Goal: Check status: Check status

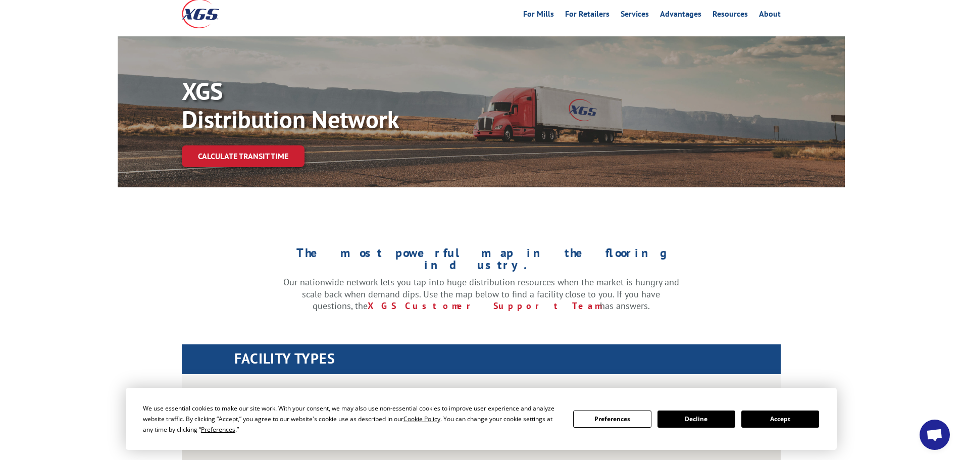
scroll to position [202, 0]
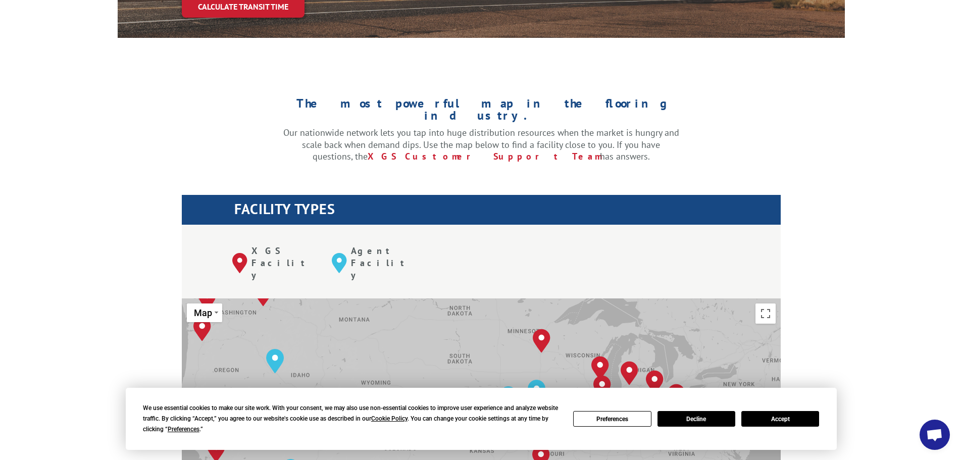
click at [791, 423] on button "Accept" at bounding box center [781, 419] width 78 height 16
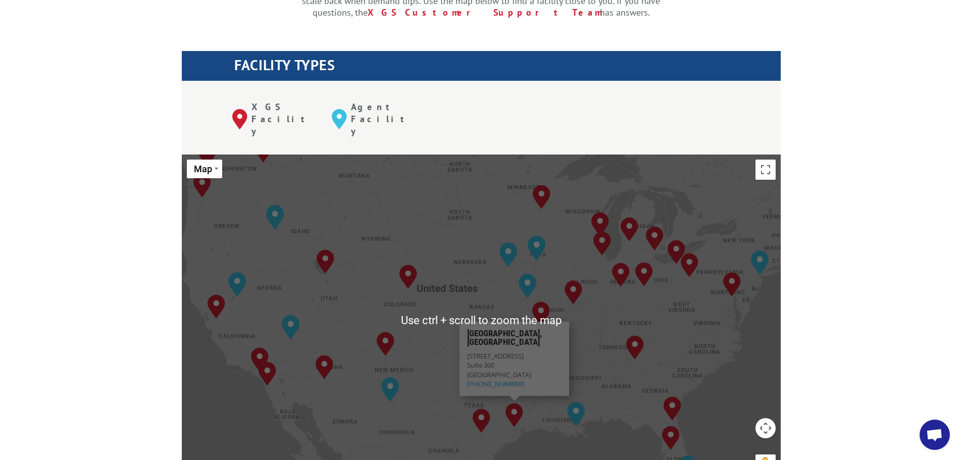
scroll to position [404, 0]
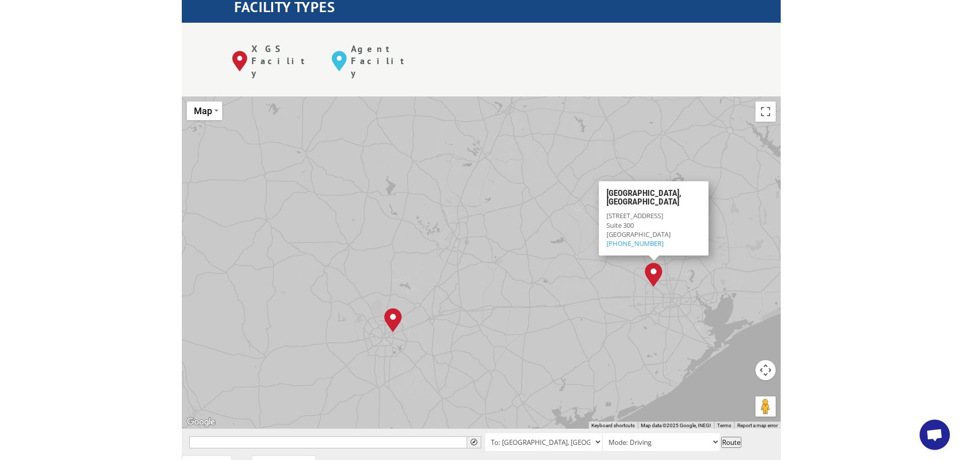
drag, startPoint x: 344, startPoint y: 326, endPoint x: 493, endPoint y: 293, distance: 152.7
click at [493, 293] on div "Albuquerque, NM Baltimore, MD Boise, ID Chicago, IL Chino, CA Cleveland, OH Dal…" at bounding box center [481, 262] width 599 height 332
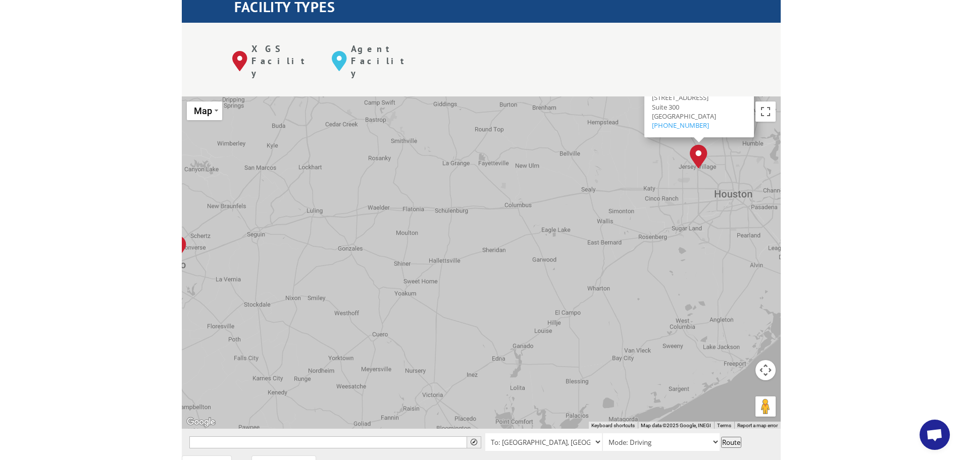
drag, startPoint x: 553, startPoint y: 276, endPoint x: 390, endPoint y: 227, distance: 169.5
click at [390, 227] on div "Albuquerque, NM Baltimore, MD Boise, ID Chicago, IL Chino, CA Cleveland, OH Dal…" at bounding box center [481, 262] width 599 height 332
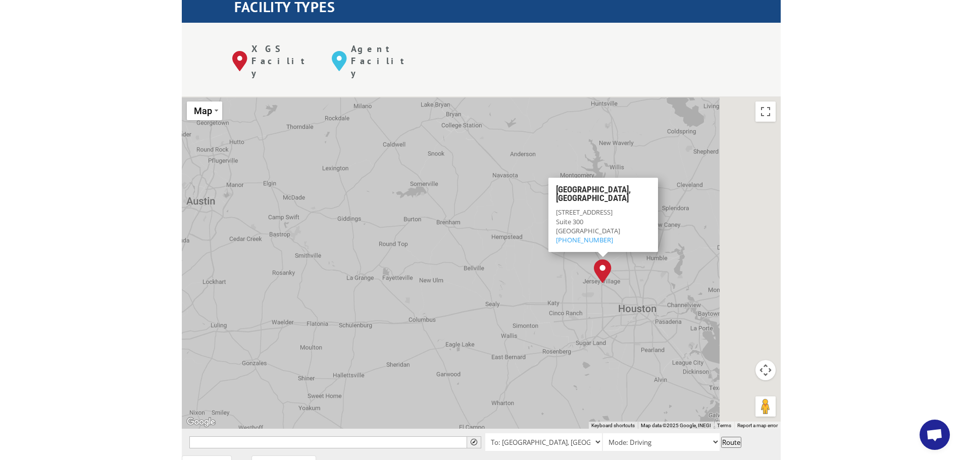
drag, startPoint x: 572, startPoint y: 302, endPoint x: 532, endPoint y: 324, distance: 45.9
click at [533, 328] on div "Albuquerque, NM Baltimore, MD Boise, ID Chicago, IL Chino, CA Cleveland, OH Dal…" at bounding box center [481, 262] width 599 height 332
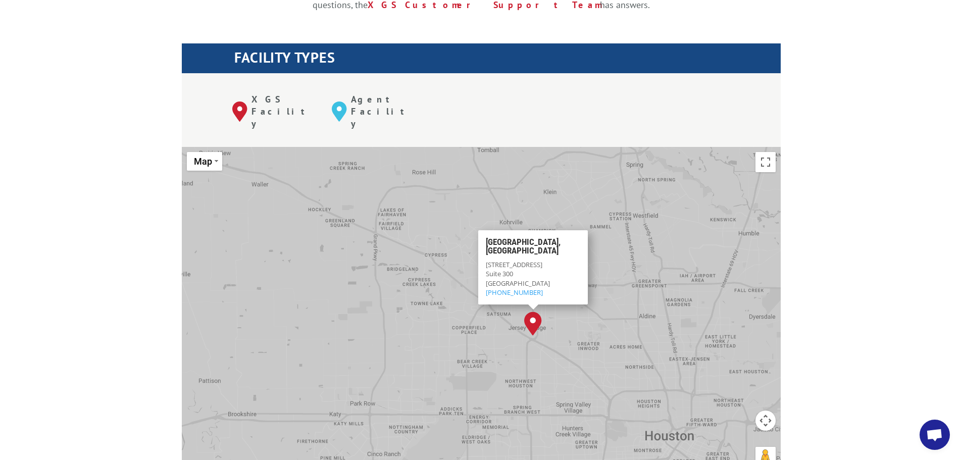
scroll to position [303, 0]
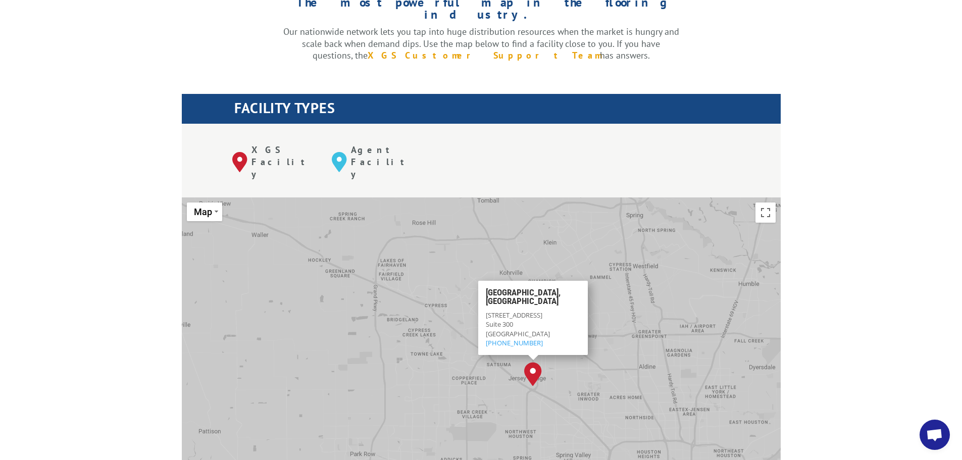
click at [471, 50] on link "XGS Customer Support Team" at bounding box center [484, 56] width 232 height 12
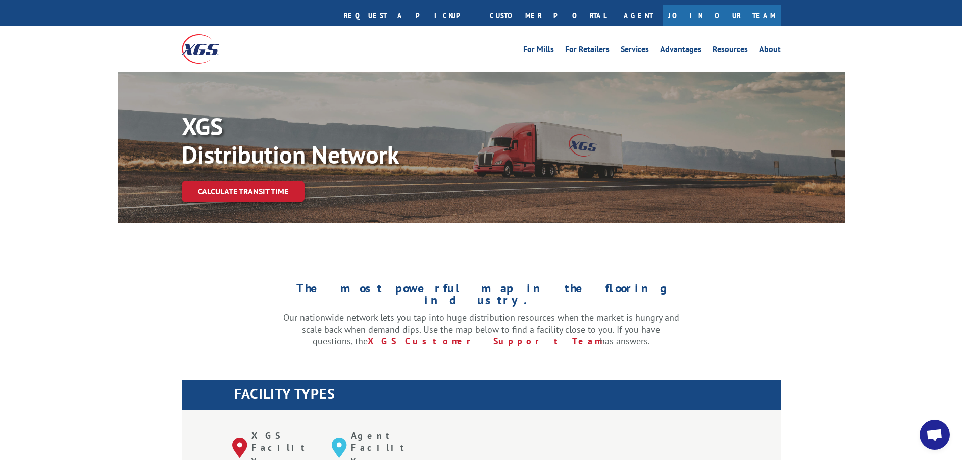
scroll to position [0, 0]
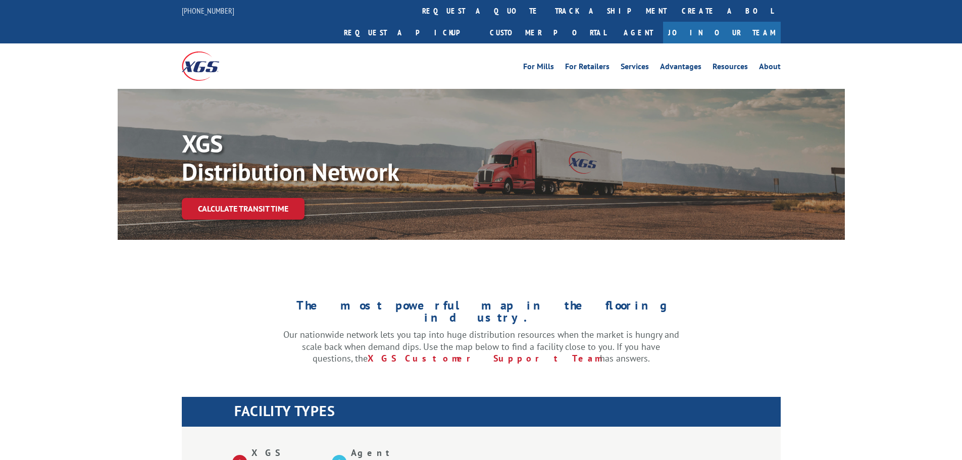
select select "5"
click at [548, 9] on link "track a shipment" at bounding box center [611, 11] width 127 height 22
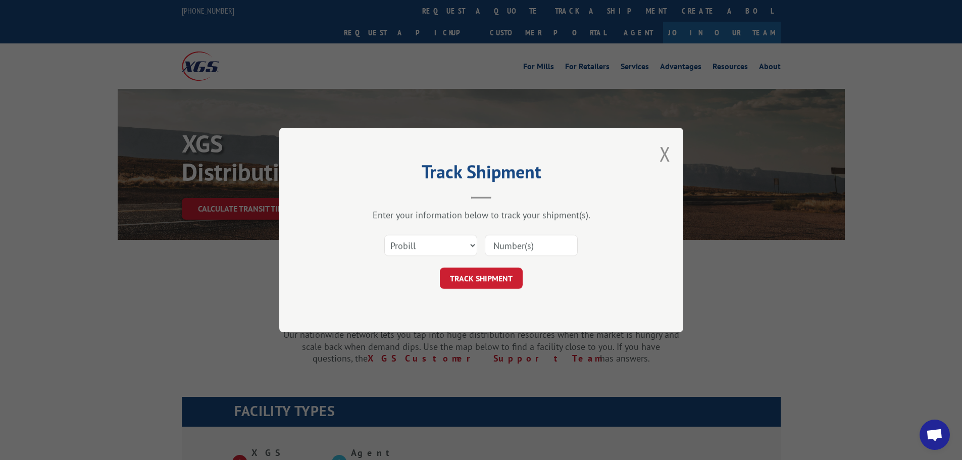
click at [521, 243] on input at bounding box center [531, 245] width 93 height 21
paste input "530369969"
type input "530369969"
click at [499, 287] on button "TRACK SHIPMENT" at bounding box center [481, 278] width 83 height 21
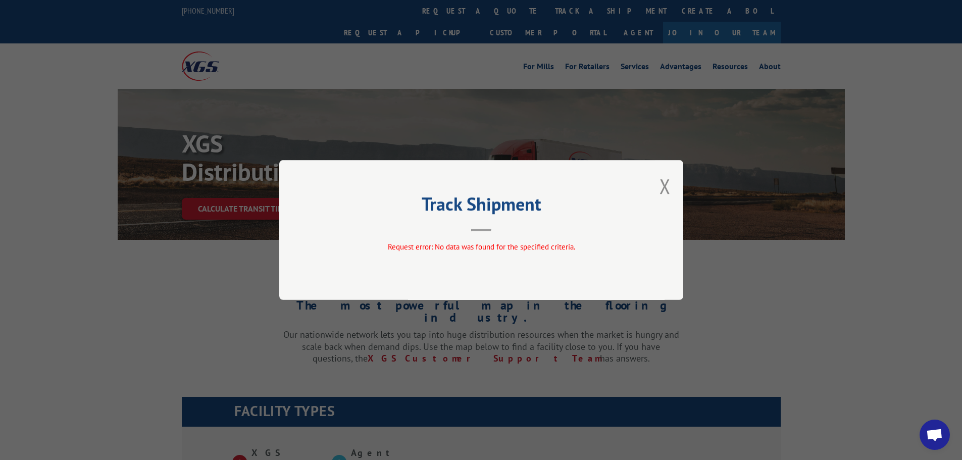
click at [659, 188] on div "Track Shipment Request error: No data was found for the specified criteria." at bounding box center [481, 230] width 404 height 140
click at [663, 190] on button "Close modal" at bounding box center [665, 186] width 11 height 27
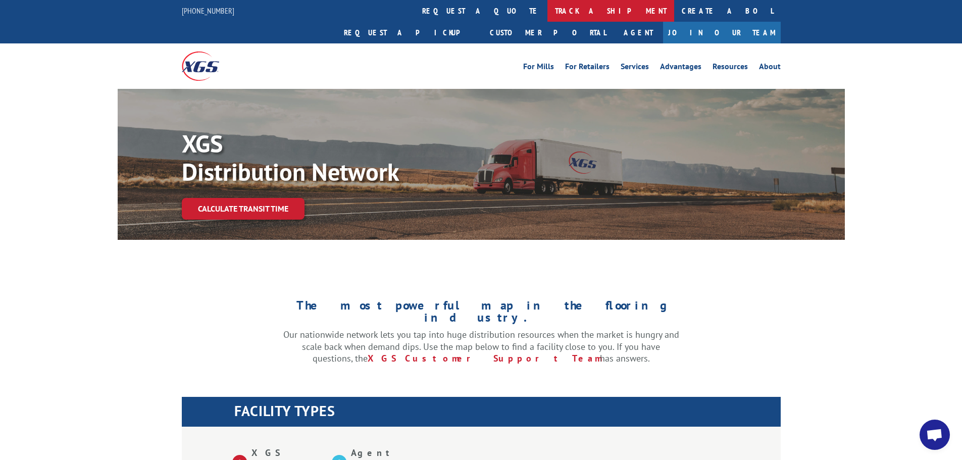
click at [548, 8] on link "track a shipment" at bounding box center [611, 11] width 127 height 22
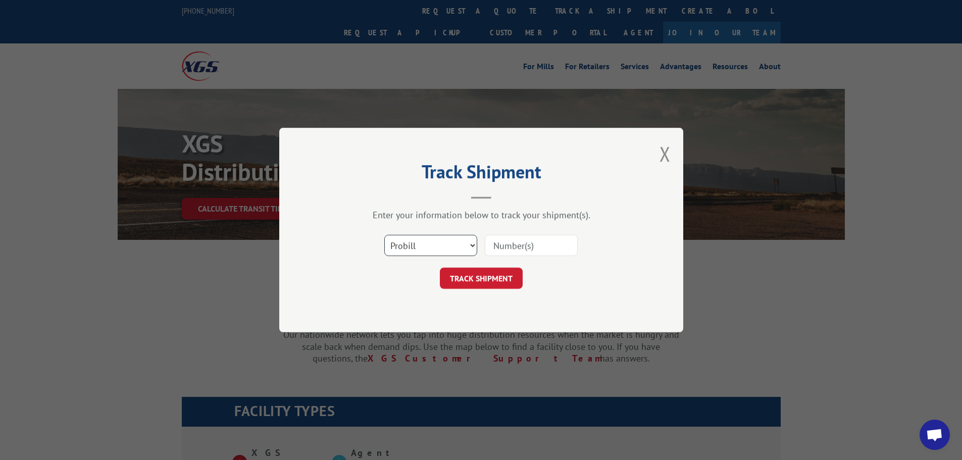
click at [437, 238] on select "Select category... Probill BOL PO" at bounding box center [430, 245] width 93 height 21
click at [384, 235] on select "Select category... Probill BOL PO" at bounding box center [430, 245] width 93 height 21
click at [530, 247] on input at bounding box center [531, 245] width 93 height 21
paste input "530369969"
type input "530369969"
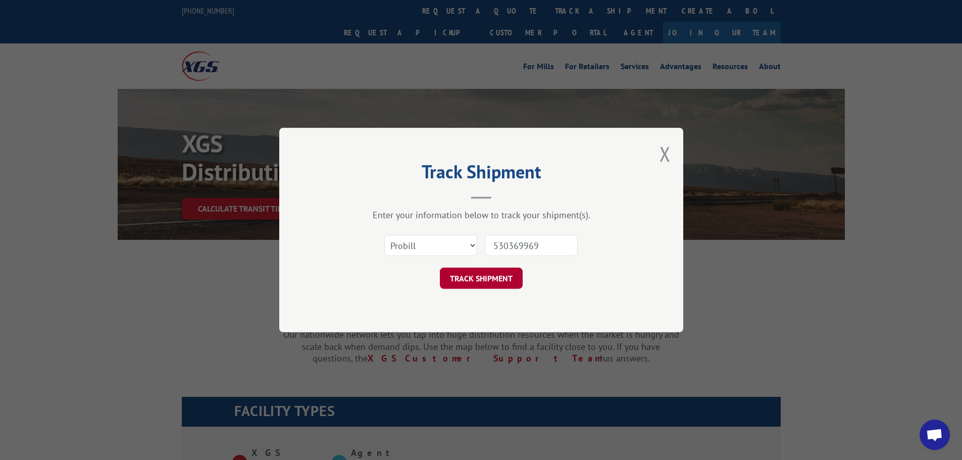
click at [489, 269] on button "TRACK SHIPMENT" at bounding box center [481, 278] width 83 height 21
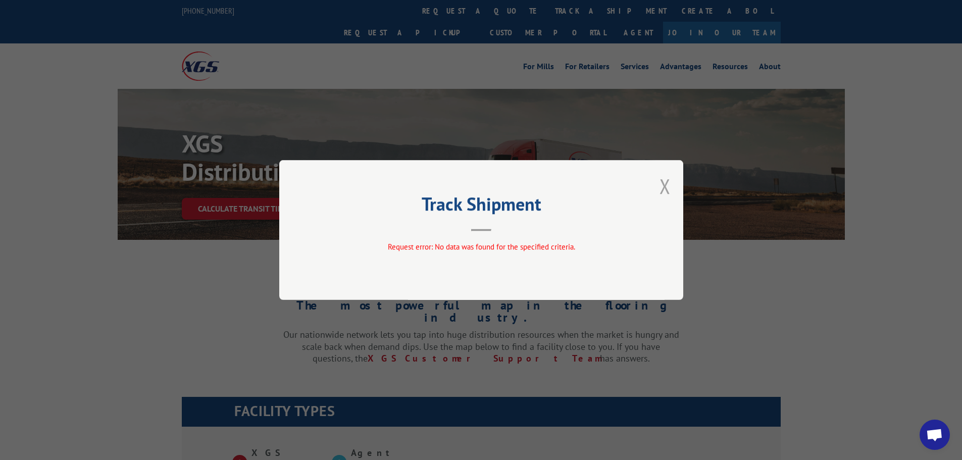
click at [665, 180] on button "Close modal" at bounding box center [665, 186] width 11 height 27
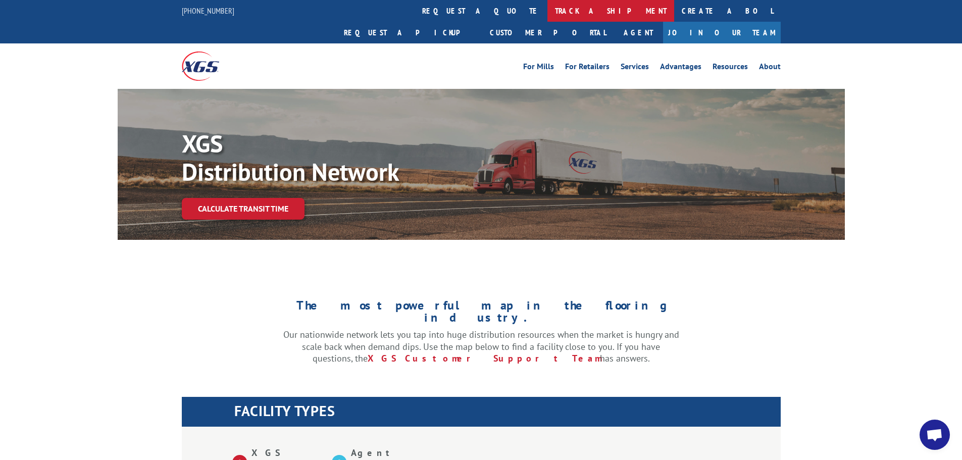
click at [548, 13] on link "track a shipment" at bounding box center [611, 11] width 127 height 22
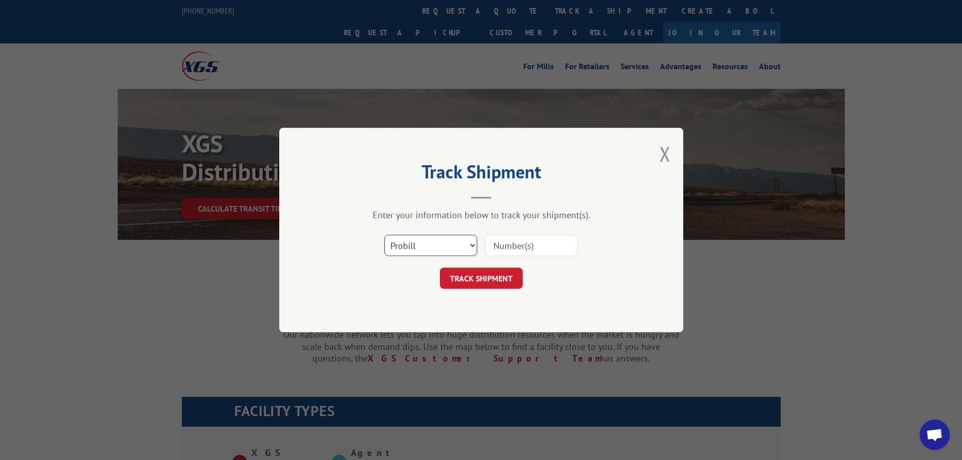
click at [420, 244] on select "Select category... Probill BOL PO" at bounding box center [430, 245] width 93 height 21
select select "bol"
click at [384, 235] on select "Select category... Probill BOL PO" at bounding box center [430, 245] width 93 height 21
click at [516, 247] on input at bounding box center [531, 245] width 93 height 21
paste input "530369969"
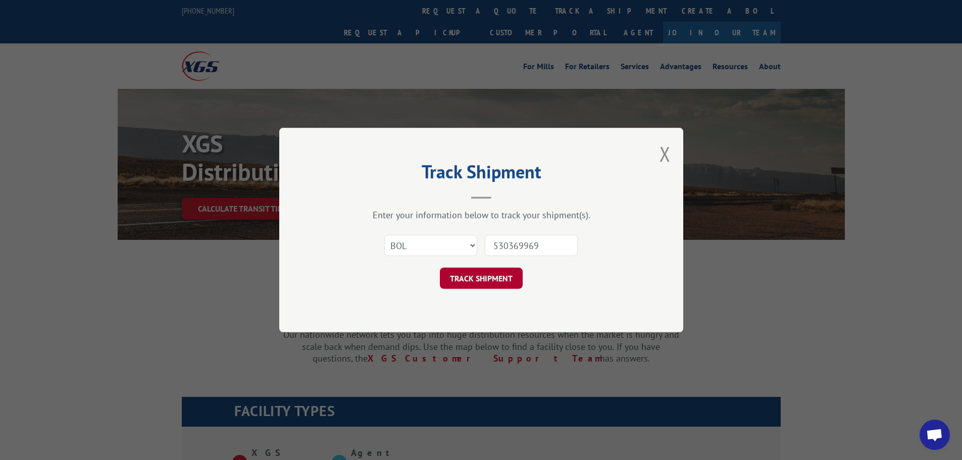
type input "530369969"
click at [487, 275] on button "TRACK SHIPMENT" at bounding box center [481, 278] width 83 height 21
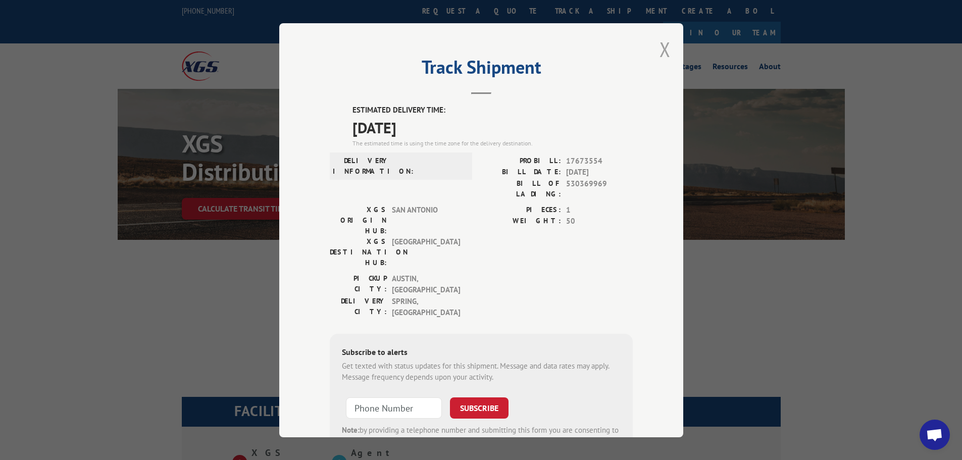
click at [664, 49] on button "Close modal" at bounding box center [665, 49] width 11 height 27
